Goal: Task Accomplishment & Management: Complete application form

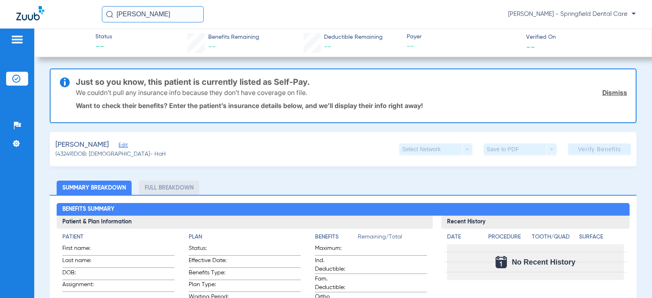
click at [126, 146] on span "Edit" at bounding box center [121, 146] width 7 height 8
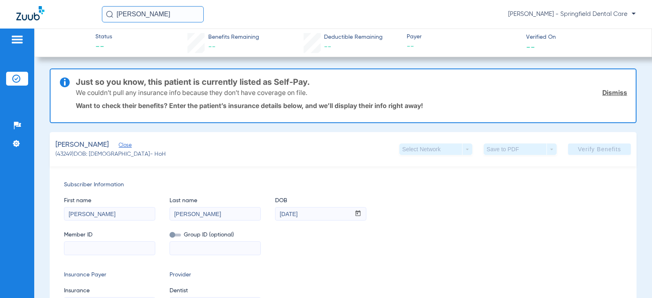
click at [116, 249] on input at bounding box center [109, 247] width 90 height 13
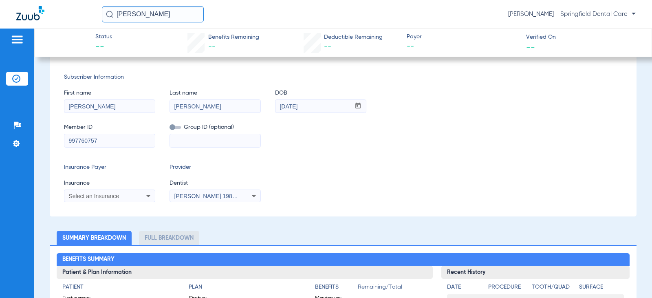
scroll to position [122, 0]
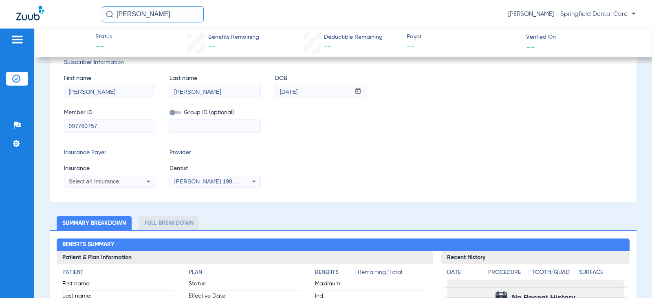
type input "997760757"
click at [128, 184] on div "Select an Insurance" at bounding box center [109, 181] width 90 height 10
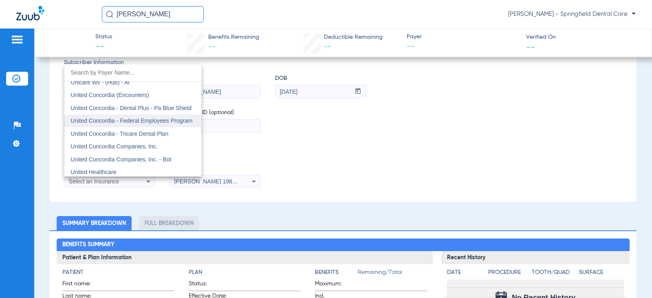
scroll to position [4805, 0]
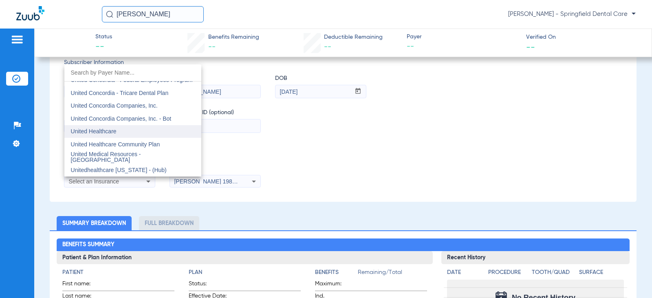
click at [116, 132] on span "United Healthcare" at bounding box center [94, 131] width 46 height 7
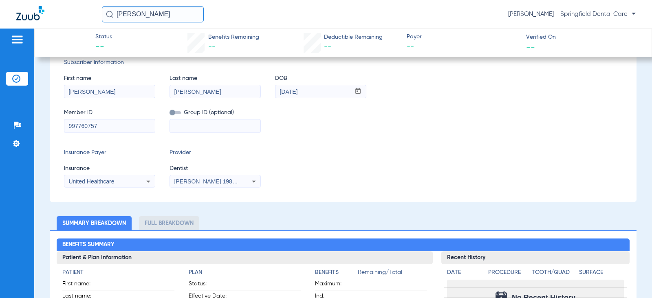
click at [200, 178] on span "[PERSON_NAME] 1982829420" at bounding box center [214, 181] width 80 height 7
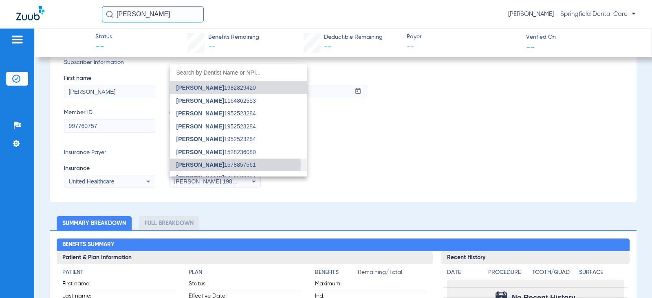
click at [228, 165] on span "[PERSON_NAME] 1578857561" at bounding box center [215, 165] width 79 height 6
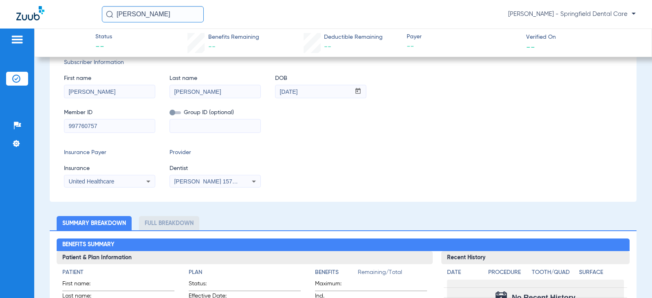
click at [415, 147] on div "Subscriber Information First name [PERSON_NAME] Last name [PERSON_NAME] DOB mm …" at bounding box center [343, 123] width 586 height 158
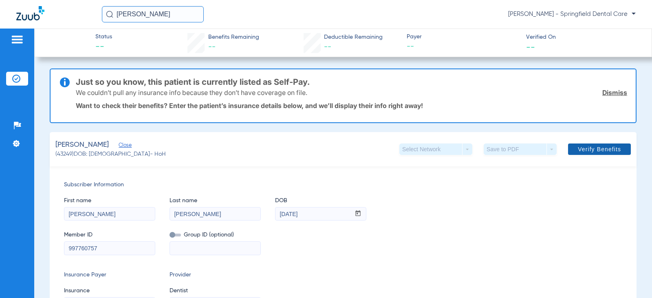
click at [609, 144] on span at bounding box center [599, 149] width 63 height 20
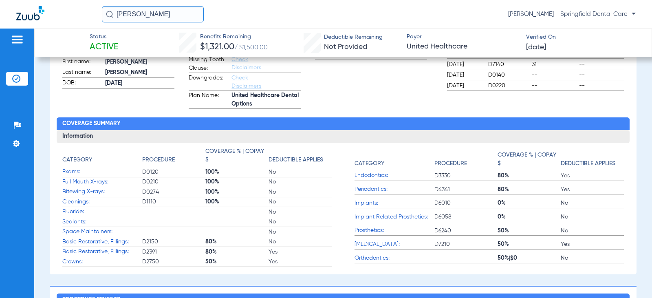
scroll to position [407, 0]
